Goal: Communication & Community: Answer question/provide support

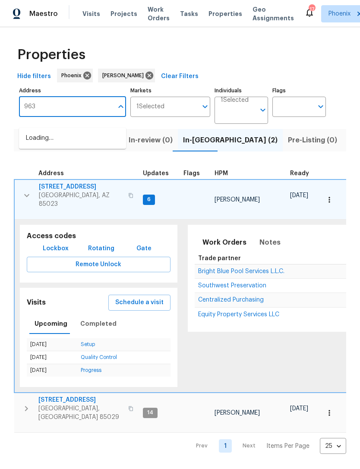
type input "9639"
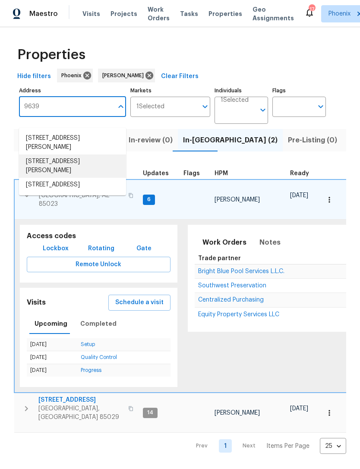
click at [69, 159] on li "9639 N 63rd Dr Glendale AZ 85302" at bounding box center [72, 166] width 107 height 23
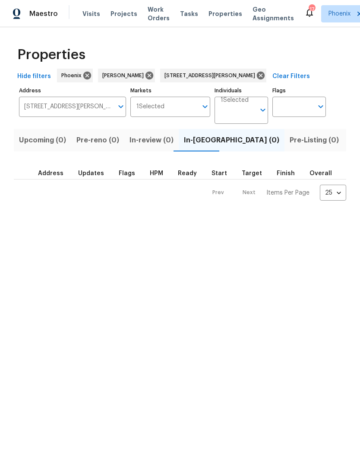
click at [344, 152] on button "Listed (1)" at bounding box center [364, 140] width 41 height 22
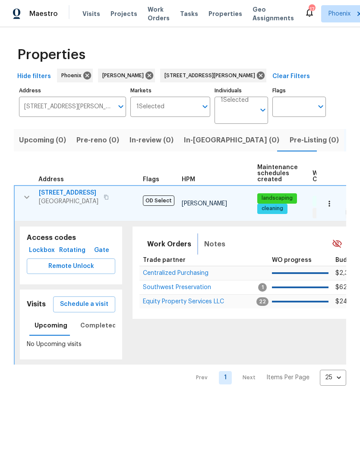
click at [211, 249] on span "Notes" at bounding box center [214, 244] width 21 height 12
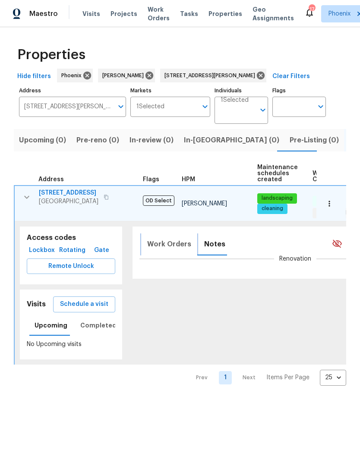
click at [177, 250] on span "Work Orders" at bounding box center [169, 244] width 44 height 12
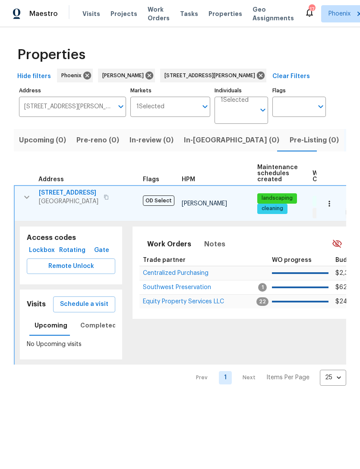
click at [183, 305] on span "Equity Property Services LLC" at bounding box center [183, 302] width 81 height 6
click at [34, 199] on td "9639 N 63rd Dr Glendale, AZ 85302" at bounding box center [77, 197] width 125 height 22
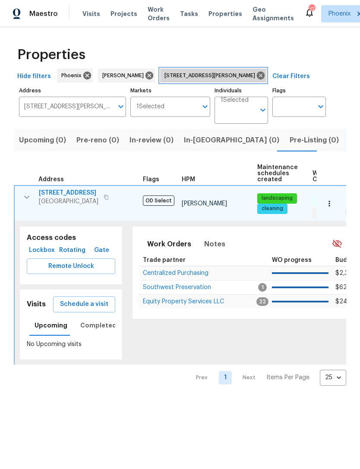
click at [257, 79] on icon at bounding box center [261, 76] width 8 height 8
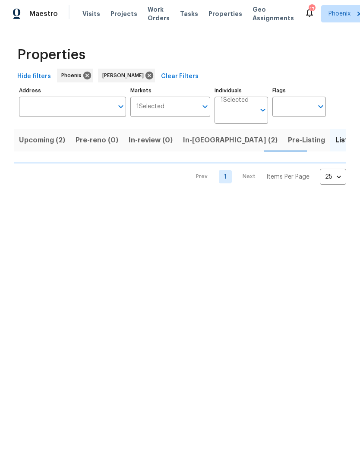
click at [67, 116] on input "Address" at bounding box center [66, 107] width 94 height 20
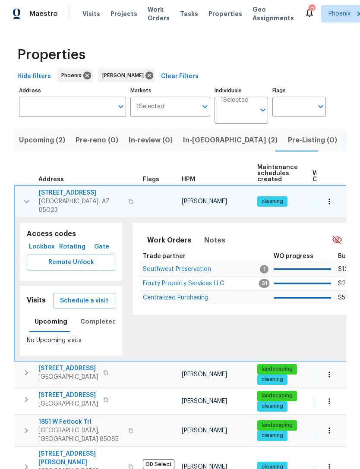
click at [44, 114] on input "Address" at bounding box center [66, 107] width 94 height 20
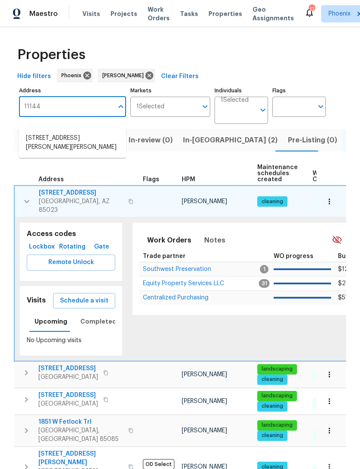
click at [33, 116] on input "11144" at bounding box center [66, 107] width 94 height 20
type input "11444"
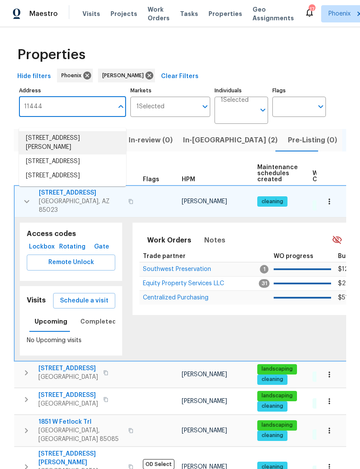
click at [88, 143] on li "11444 N 28th Dr Apt 13 Phoenix AZ 85029" at bounding box center [72, 142] width 107 height 23
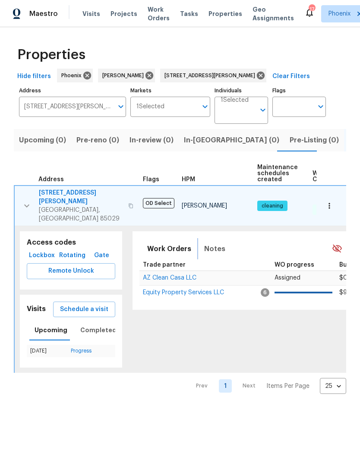
click at [216, 243] on span "Notes" at bounding box center [214, 249] width 21 height 12
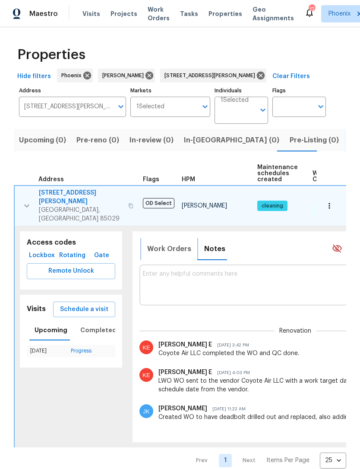
click at [174, 244] on span "Work Orders" at bounding box center [169, 249] width 44 height 12
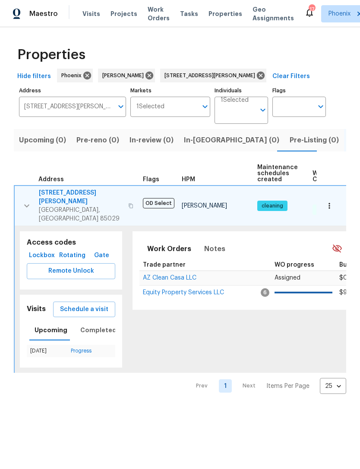
click at [174, 290] on span "Equity Property Services LLC" at bounding box center [183, 293] width 81 height 6
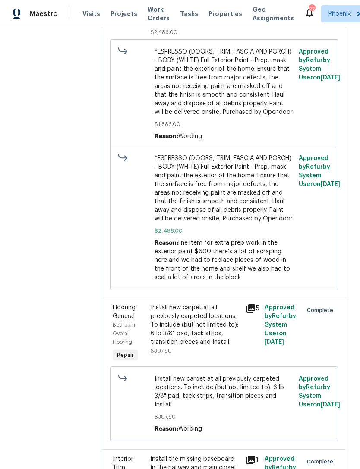
scroll to position [788, 0]
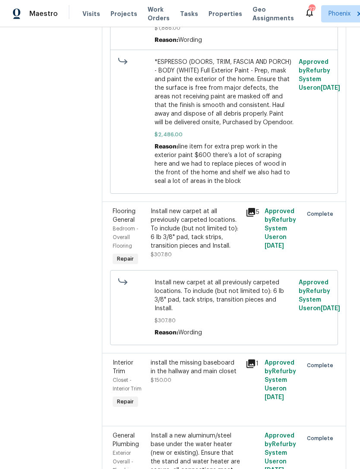
click at [246, 208] on icon at bounding box center [250, 212] width 9 height 9
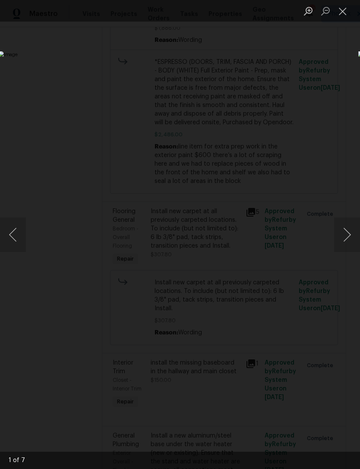
click at [351, 242] on button "Next image" at bounding box center [347, 235] width 26 height 35
click at [349, 240] on button "Next image" at bounding box center [347, 235] width 26 height 35
click at [350, 242] on button "Next image" at bounding box center [347, 235] width 26 height 35
click at [351, 239] on button "Next image" at bounding box center [347, 235] width 26 height 35
click at [350, 236] on button "Next image" at bounding box center [347, 235] width 26 height 35
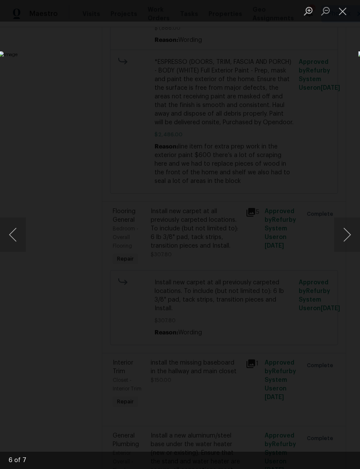
click at [351, 240] on button "Next image" at bounding box center [347, 235] width 26 height 35
click at [349, 241] on button "Next image" at bounding box center [347, 235] width 26 height 35
click at [346, 16] on button "Close lightbox" at bounding box center [342, 10] width 17 height 15
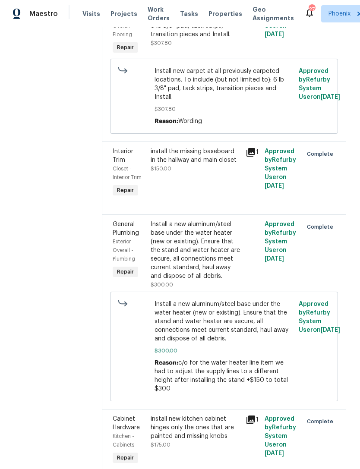
scroll to position [957, 0]
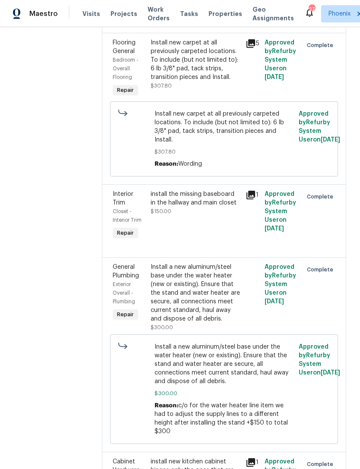
click at [246, 190] on icon at bounding box center [251, 195] width 10 height 10
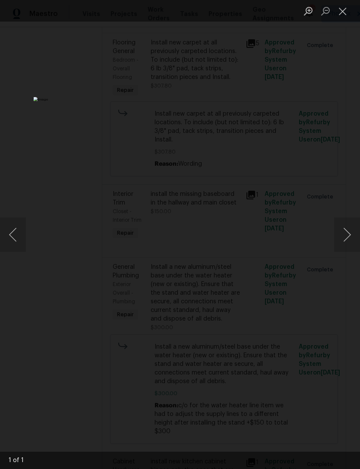
click at [350, 235] on button "Next image" at bounding box center [347, 235] width 26 height 35
click at [344, 13] on button "Close lightbox" at bounding box center [342, 10] width 17 height 15
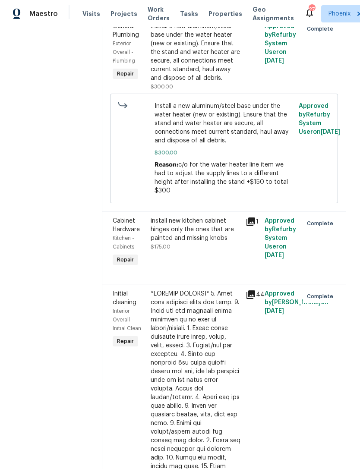
scroll to position [1223, 0]
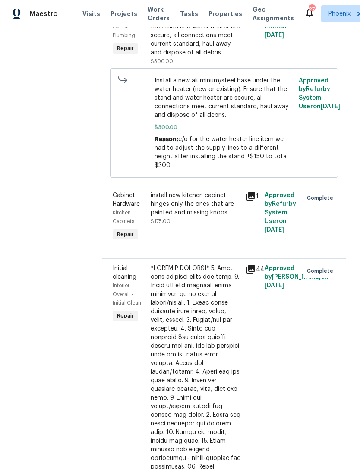
click at [246, 265] on icon at bounding box center [250, 269] width 9 height 9
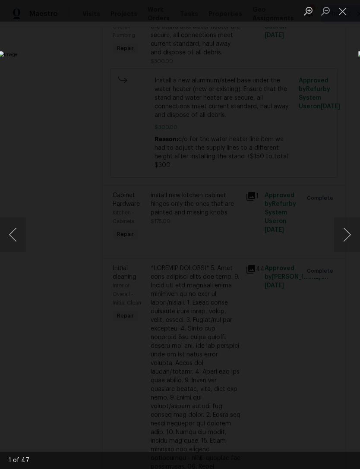
click at [351, 240] on button "Next image" at bounding box center [347, 235] width 26 height 35
click at [352, 237] on button "Next image" at bounding box center [347, 235] width 26 height 35
click at [351, 238] on button "Next image" at bounding box center [347, 235] width 26 height 35
click at [348, 239] on button "Next image" at bounding box center [347, 235] width 26 height 35
click at [350, 242] on button "Next image" at bounding box center [347, 235] width 26 height 35
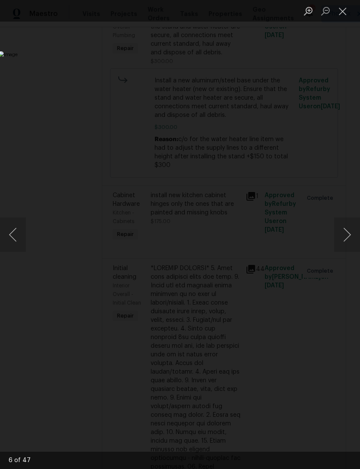
click at [348, 240] on button "Next image" at bounding box center [347, 235] width 26 height 35
click at [353, 242] on button "Next image" at bounding box center [347, 235] width 26 height 35
click at [355, 242] on button "Next image" at bounding box center [347, 235] width 26 height 35
click at [352, 241] on button "Next image" at bounding box center [347, 235] width 26 height 35
click at [351, 240] on button "Next image" at bounding box center [347, 235] width 26 height 35
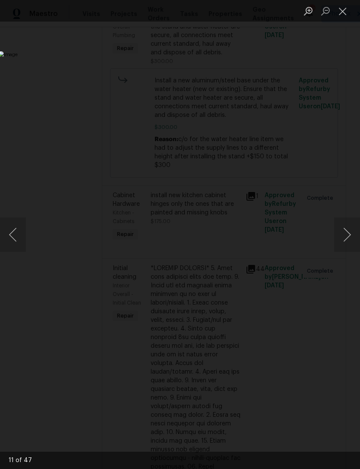
click at [351, 240] on button "Next image" at bounding box center [347, 235] width 26 height 35
click at [354, 242] on button "Next image" at bounding box center [347, 235] width 26 height 35
click at [350, 241] on button "Next image" at bounding box center [347, 235] width 26 height 35
click at [353, 243] on button "Next image" at bounding box center [347, 235] width 26 height 35
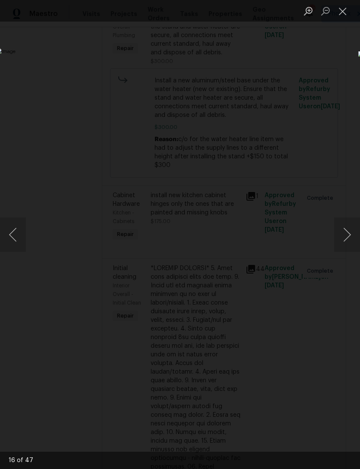
click at [350, 242] on button "Next image" at bounding box center [347, 235] width 26 height 35
click at [15, 236] on button "Previous image" at bounding box center [13, 235] width 26 height 35
click at [355, 244] on button "Next image" at bounding box center [347, 235] width 26 height 35
click at [352, 240] on button "Next image" at bounding box center [347, 235] width 26 height 35
click at [353, 235] on button "Next image" at bounding box center [347, 235] width 26 height 35
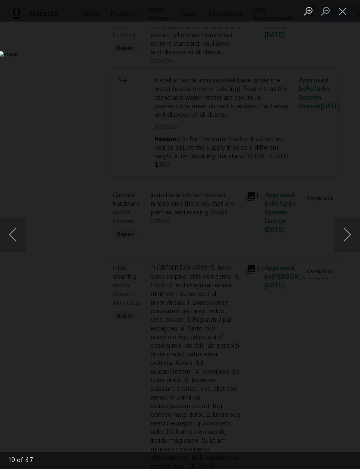
click at [351, 236] on button "Next image" at bounding box center [347, 235] width 26 height 35
click at [351, 234] on button "Next image" at bounding box center [347, 235] width 26 height 35
click at [355, 238] on button "Next image" at bounding box center [347, 235] width 26 height 35
click at [353, 238] on button "Next image" at bounding box center [347, 235] width 26 height 35
click at [353, 237] on button "Next image" at bounding box center [347, 235] width 26 height 35
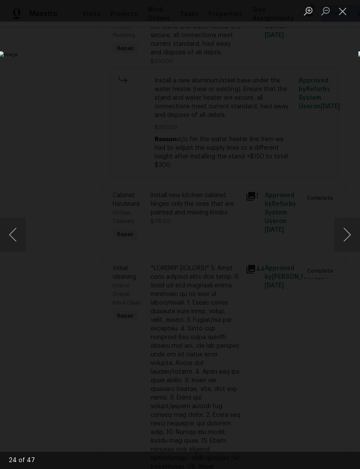
click at [352, 232] on button "Next image" at bounding box center [347, 235] width 26 height 35
click at [350, 234] on button "Next image" at bounding box center [347, 235] width 26 height 35
click at [351, 236] on button "Next image" at bounding box center [347, 235] width 26 height 35
click at [348, 235] on button "Next image" at bounding box center [347, 235] width 26 height 35
click at [351, 234] on button "Next image" at bounding box center [347, 235] width 26 height 35
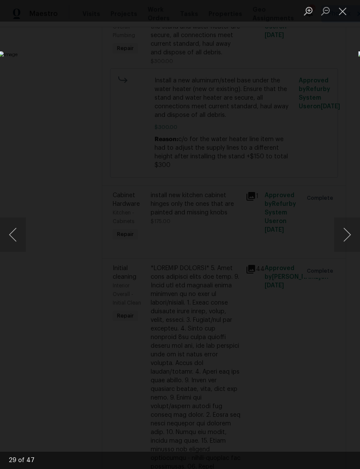
click at [350, 240] on button "Next image" at bounding box center [347, 235] width 26 height 35
click at [350, 236] on button "Next image" at bounding box center [347, 235] width 26 height 35
click at [352, 238] on button "Next image" at bounding box center [347, 235] width 26 height 35
click at [350, 235] on button "Next image" at bounding box center [347, 235] width 26 height 35
click at [349, 240] on button "Next image" at bounding box center [347, 235] width 26 height 35
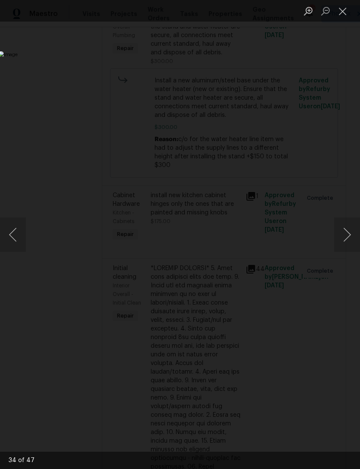
click at [351, 237] on button "Next image" at bounding box center [347, 235] width 26 height 35
click at [351, 238] on button "Next image" at bounding box center [347, 235] width 26 height 35
click at [353, 238] on button "Next image" at bounding box center [347, 235] width 26 height 35
click at [351, 239] on button "Next image" at bounding box center [347, 235] width 26 height 35
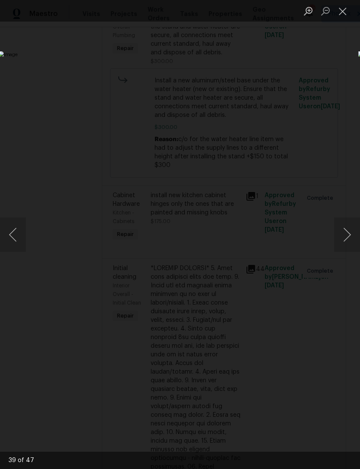
click at [354, 238] on button "Next image" at bounding box center [347, 235] width 26 height 35
click at [351, 237] on button "Next image" at bounding box center [347, 235] width 26 height 35
click at [351, 238] on button "Next image" at bounding box center [347, 235] width 26 height 35
click at [6, 242] on button "Previous image" at bounding box center [13, 235] width 26 height 35
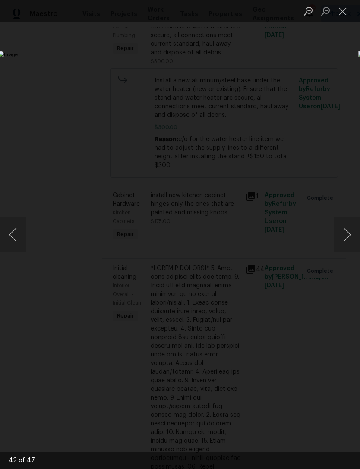
click at [355, 243] on button "Next image" at bounding box center [347, 235] width 26 height 35
click at [16, 239] on button "Previous image" at bounding box center [13, 235] width 26 height 35
click at [347, 239] on button "Next image" at bounding box center [347, 235] width 26 height 35
click at [350, 238] on button "Next image" at bounding box center [347, 235] width 26 height 35
click at [348, 240] on button "Next image" at bounding box center [347, 235] width 26 height 35
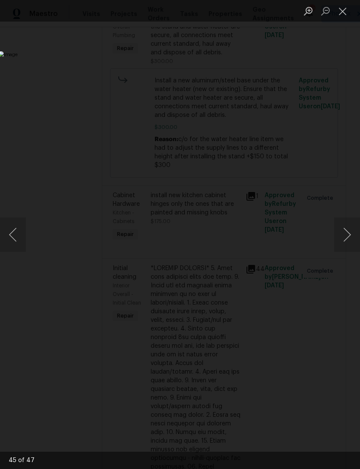
click at [349, 238] on button "Next image" at bounding box center [347, 235] width 26 height 35
click at [350, 238] on button "Next image" at bounding box center [347, 235] width 26 height 35
click at [10, 235] on button "Previous image" at bounding box center [13, 235] width 26 height 35
click at [355, 239] on button "Next image" at bounding box center [347, 235] width 26 height 35
click at [349, 233] on button "Next image" at bounding box center [347, 235] width 26 height 35
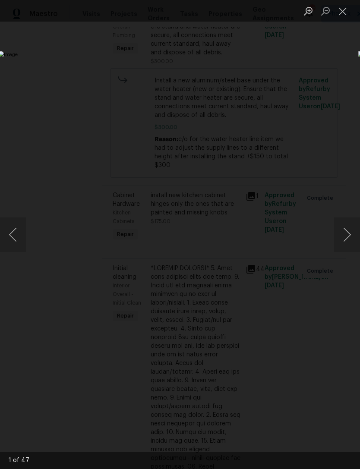
click at [352, 232] on button "Next image" at bounding box center [347, 235] width 26 height 35
click at [347, 229] on button "Next image" at bounding box center [347, 235] width 26 height 35
click at [343, 9] on button "Close lightbox" at bounding box center [342, 10] width 17 height 15
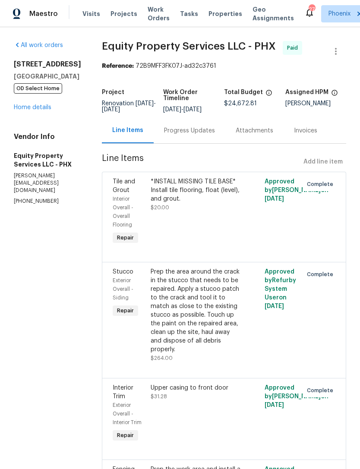
scroll to position [0, 0]
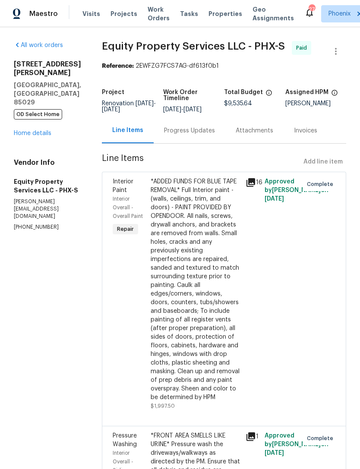
click at [183, 135] on div "Progress Updates" at bounding box center [189, 130] width 51 height 9
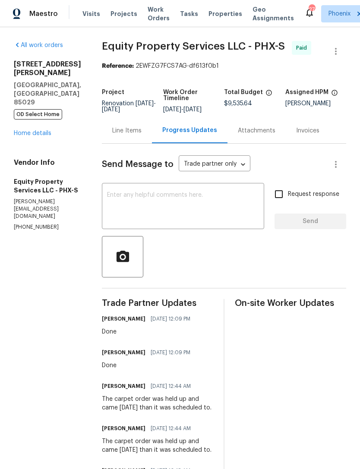
click at [130, 135] on div "Line Items" at bounding box center [126, 130] width 29 height 9
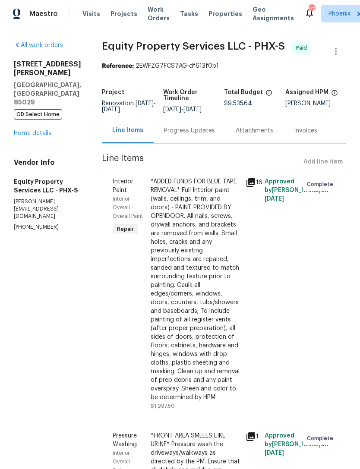
click at [45, 131] on link "Home details" at bounding box center [33, 133] width 38 height 6
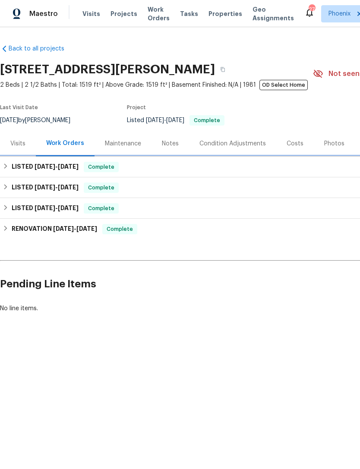
click at [59, 170] on span "9/4/25" at bounding box center [68, 167] width 21 height 6
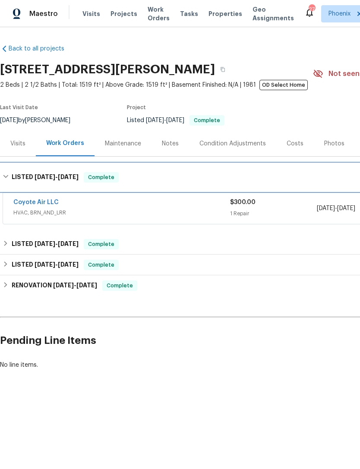
click at [67, 180] on span "9/4/25" at bounding box center [68, 177] width 21 height 6
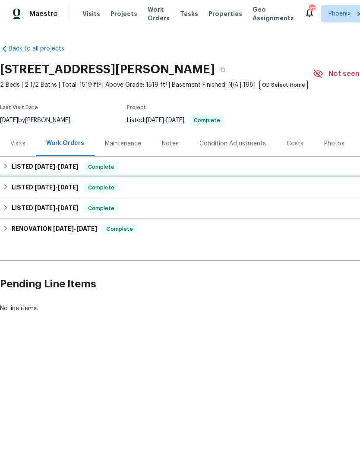
click at [59, 190] on span "7/11/25" at bounding box center [68, 187] width 21 height 6
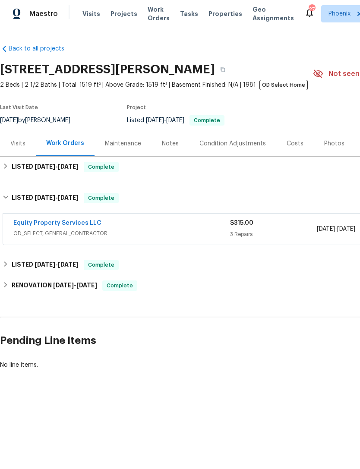
click at [62, 226] on link "Equity Property Services LLC" at bounding box center [57, 223] width 88 height 6
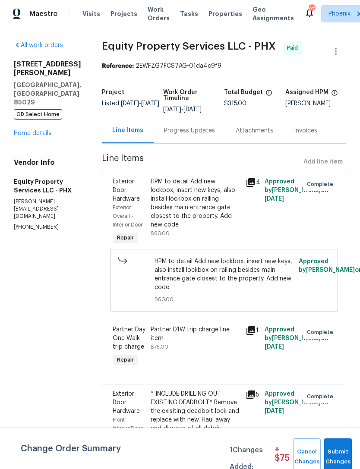
click at [179, 135] on div "Progress Updates" at bounding box center [189, 130] width 51 height 9
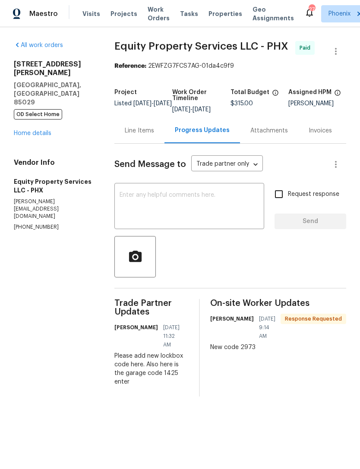
click at [38, 130] on link "Home details" at bounding box center [33, 133] width 38 height 6
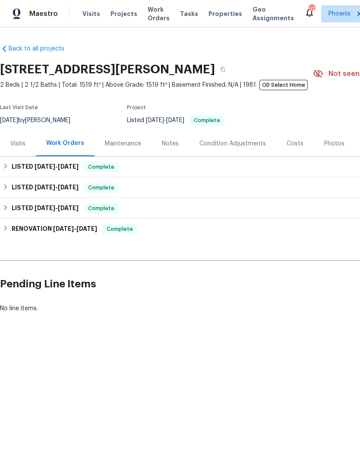
click at [164, 148] on div "Notes" at bounding box center [170, 143] width 17 height 9
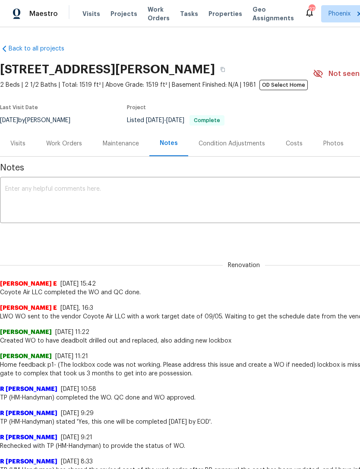
click at [124, 148] on div "Maintenance" at bounding box center [121, 143] width 36 height 9
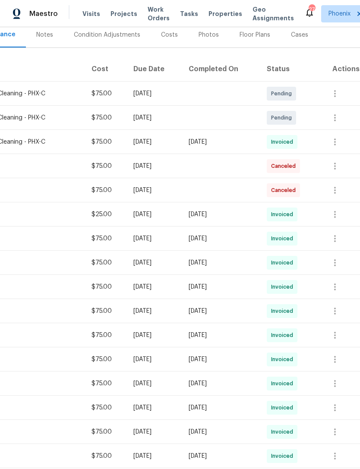
scroll to position [113, 128]
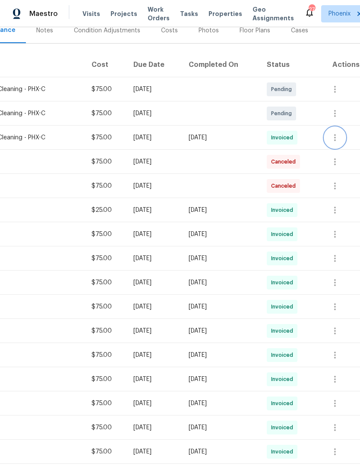
click at [339, 143] on icon "button" at bounding box center [335, 138] width 10 height 10
click at [326, 150] on li "Message vendor" at bounding box center [323, 147] width 60 height 14
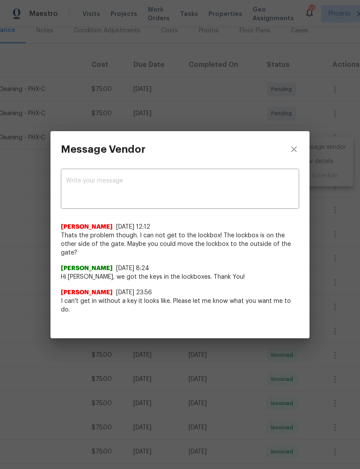
click at [139, 202] on textarea at bounding box center [180, 190] width 228 height 24
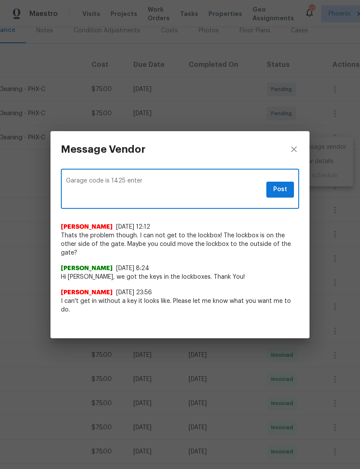
type textarea "Garage code is 1425 enter"
click at [283, 195] on span "Post" at bounding box center [280, 189] width 14 height 11
